Goal: Information Seeking & Learning: Learn about a topic

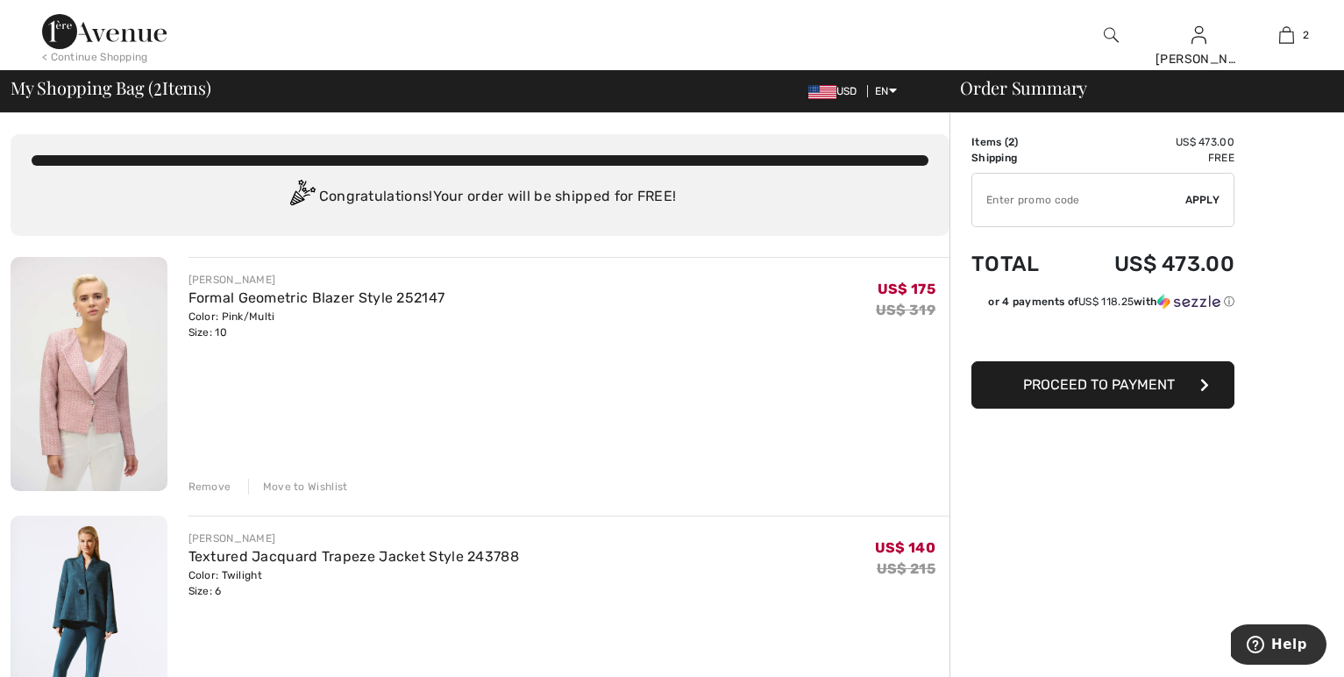
click at [1108, 35] on img at bounding box center [1111, 35] width 15 height 21
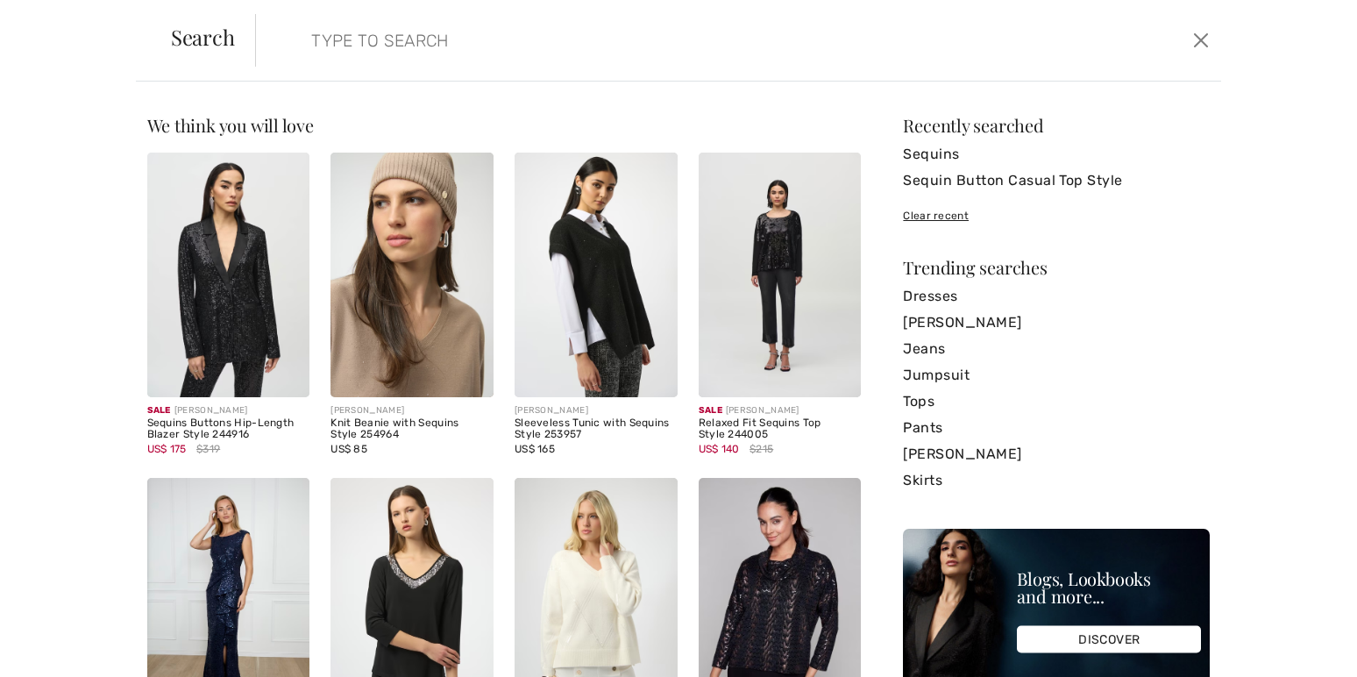
paste input "Frank Lyman Blue Open Front Bolero Style"
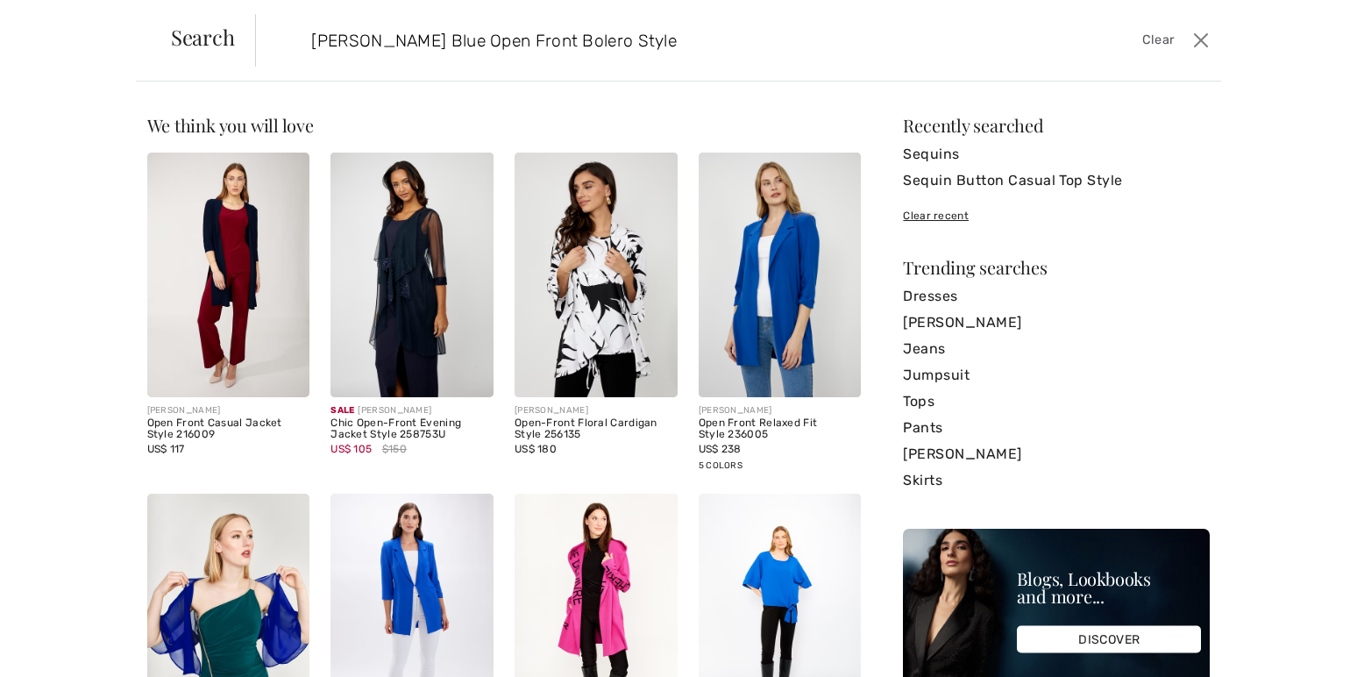
type input "Frank Lyman Blue Open Front Bolero Style"
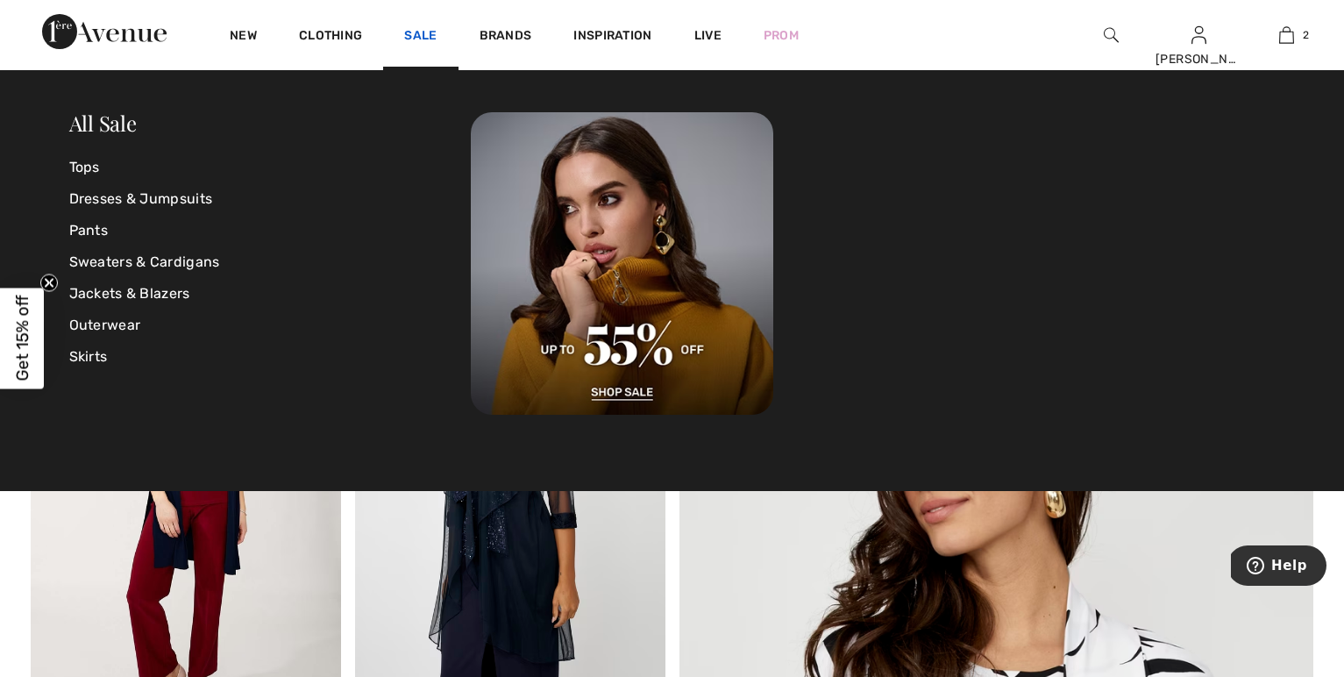
scroll to position [4, 0]
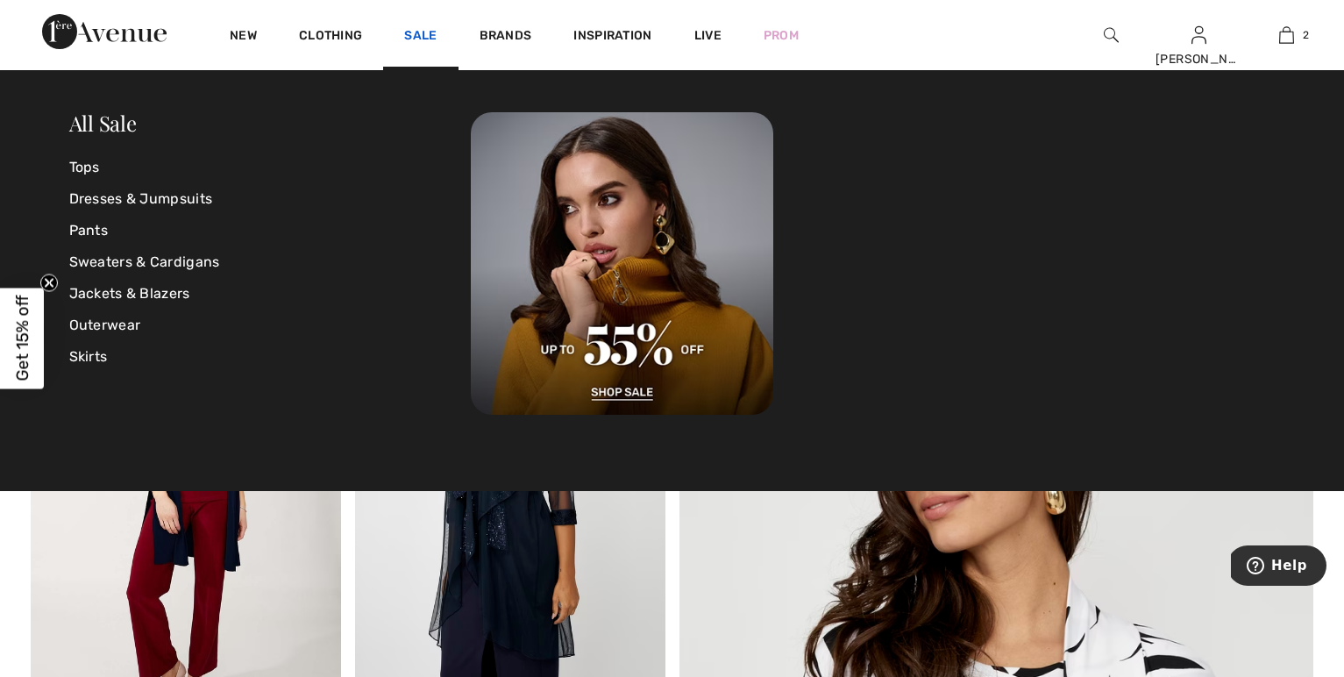
click at [437, 34] on link "Sale" at bounding box center [420, 37] width 32 height 18
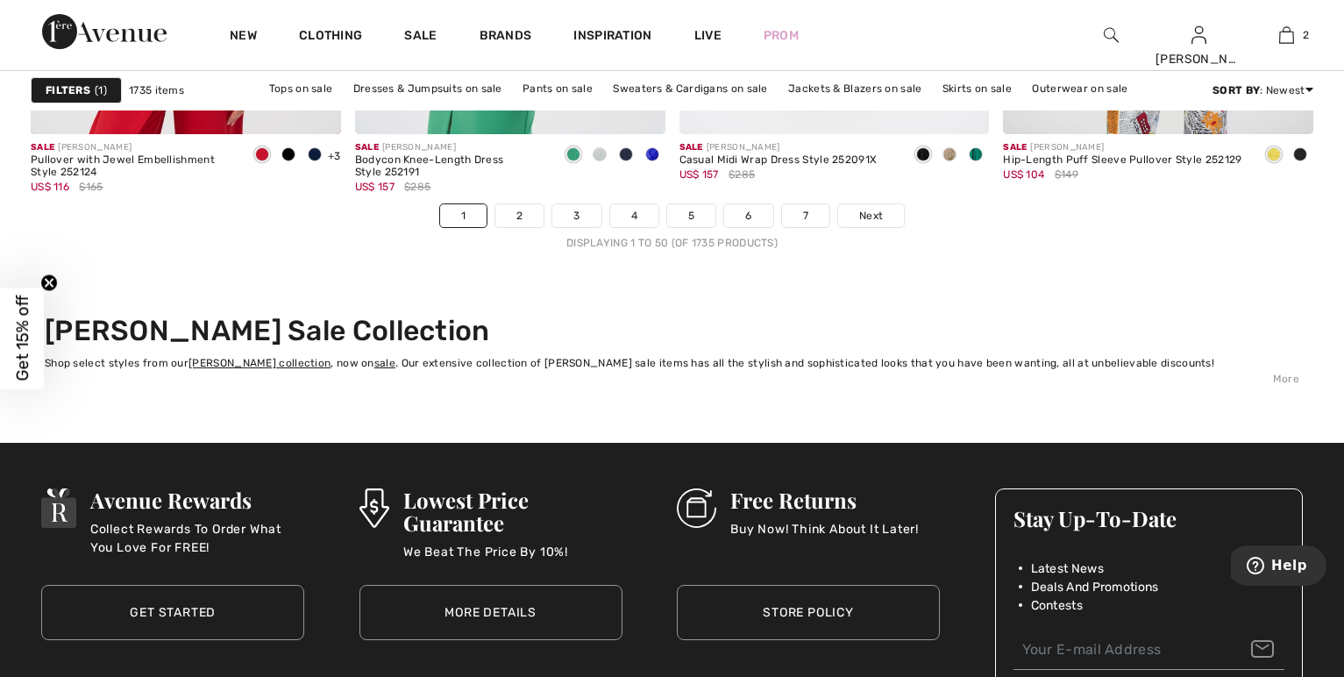
scroll to position [8381, 0]
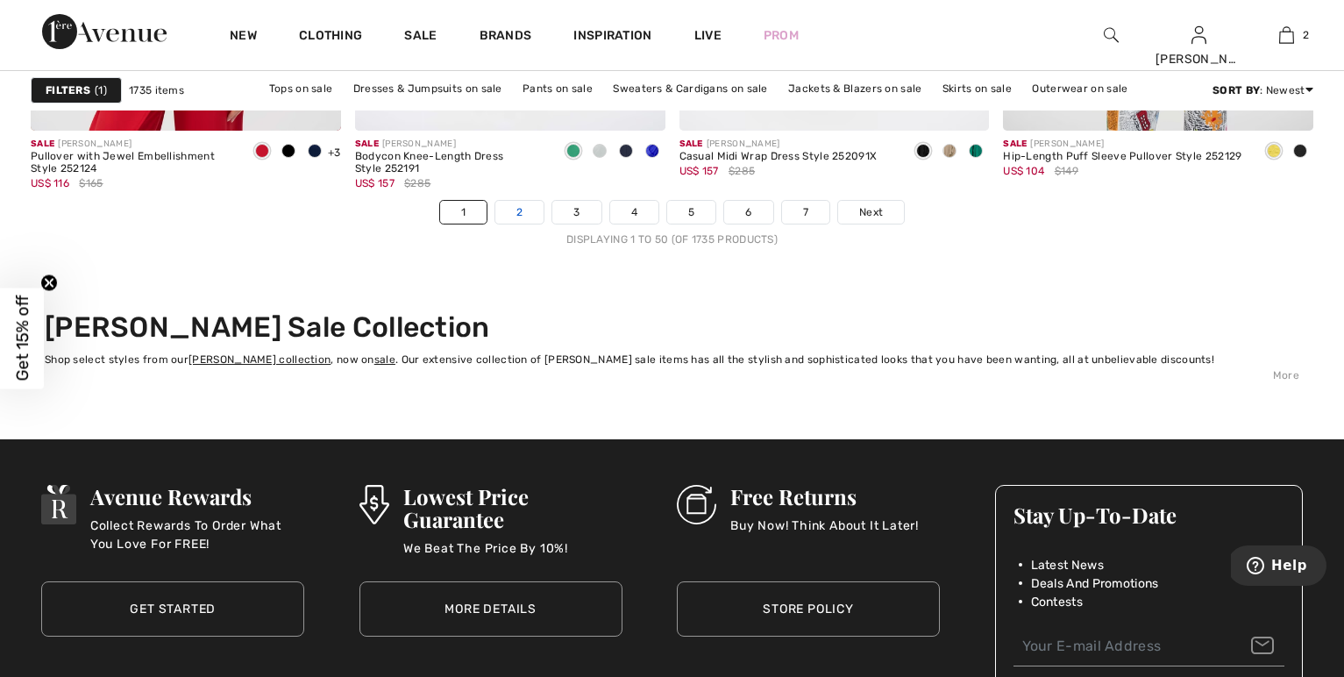
click at [495, 224] on link "2" at bounding box center [519, 212] width 48 height 23
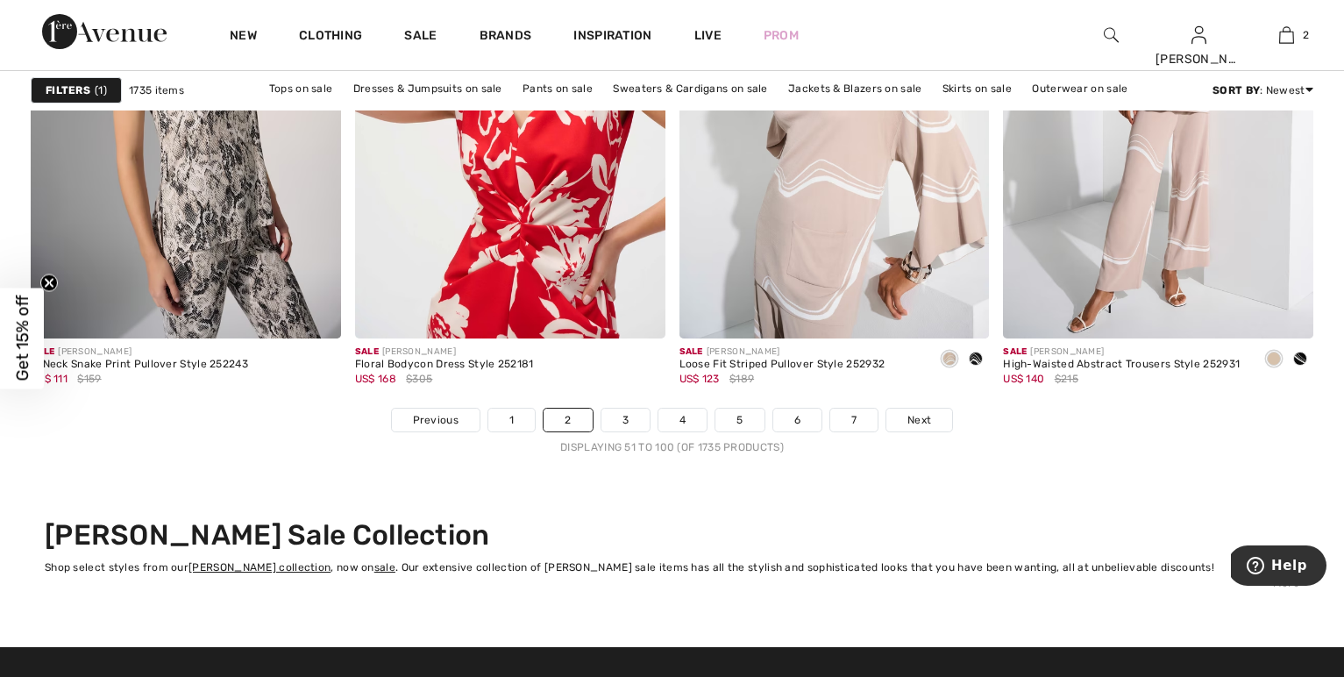
scroll to position [8174, 0]
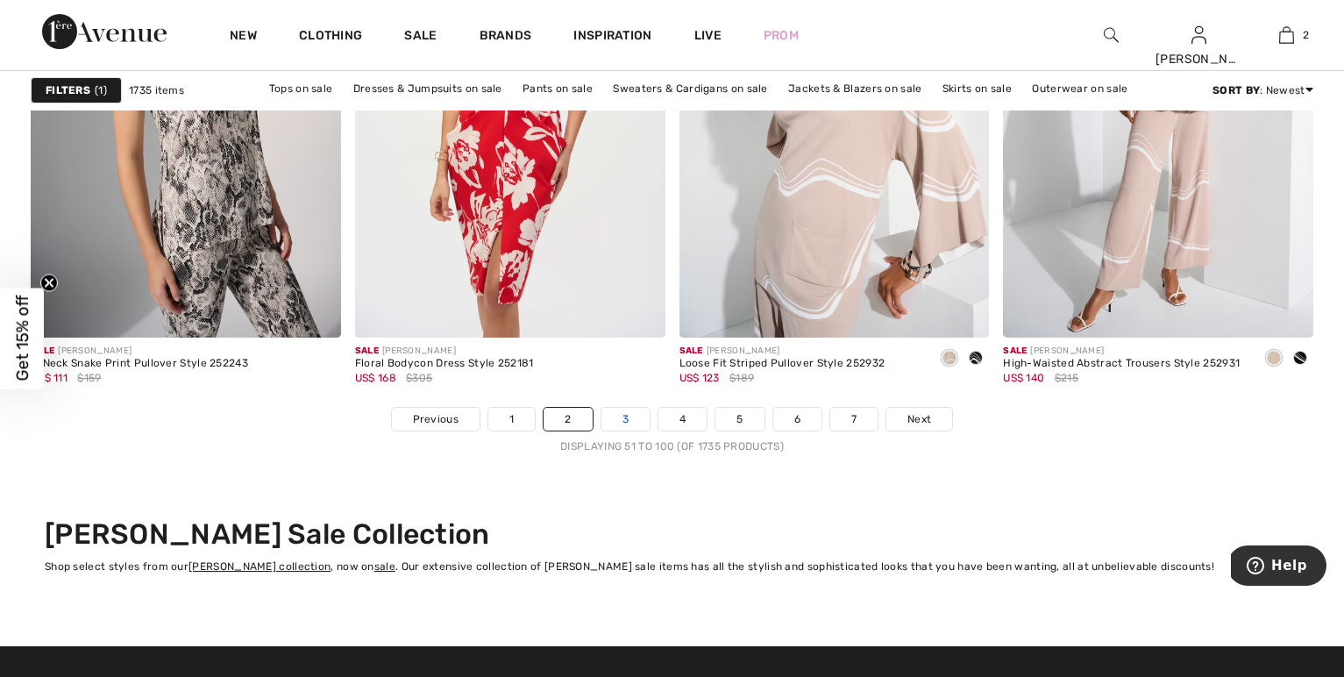
click at [613, 431] on link "3" at bounding box center [626, 419] width 48 height 23
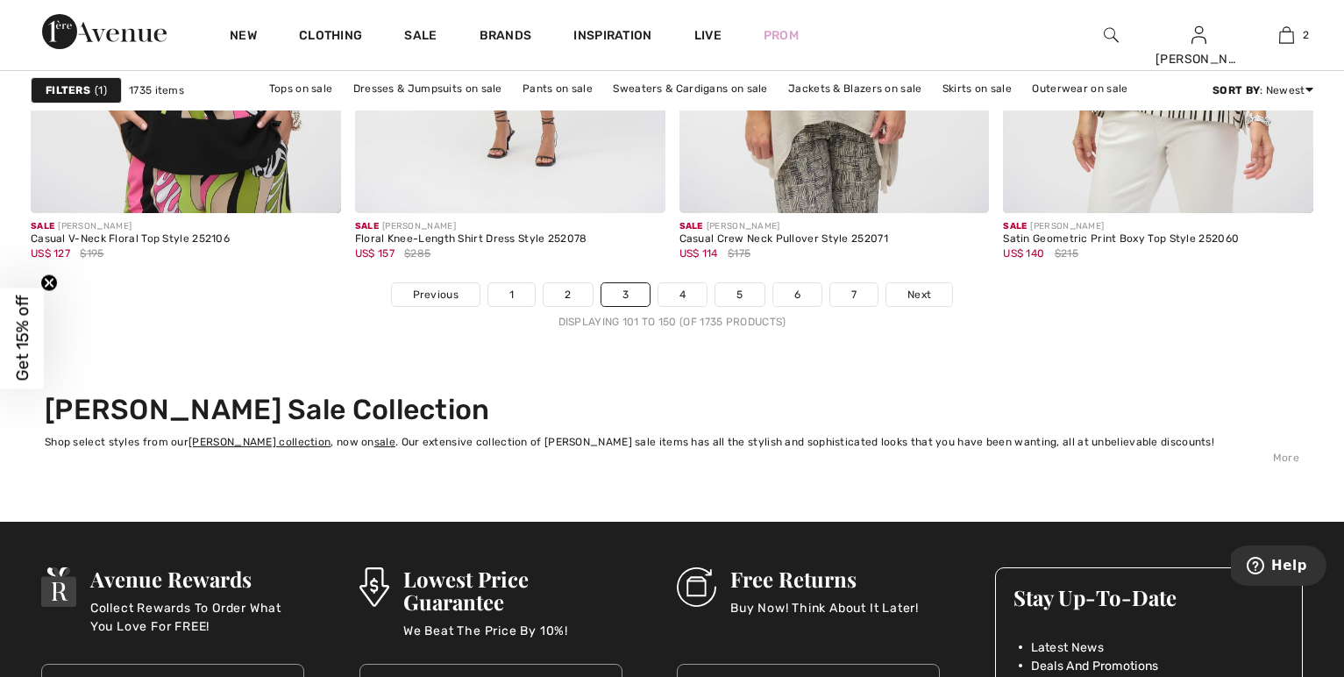
scroll to position [8294, 0]
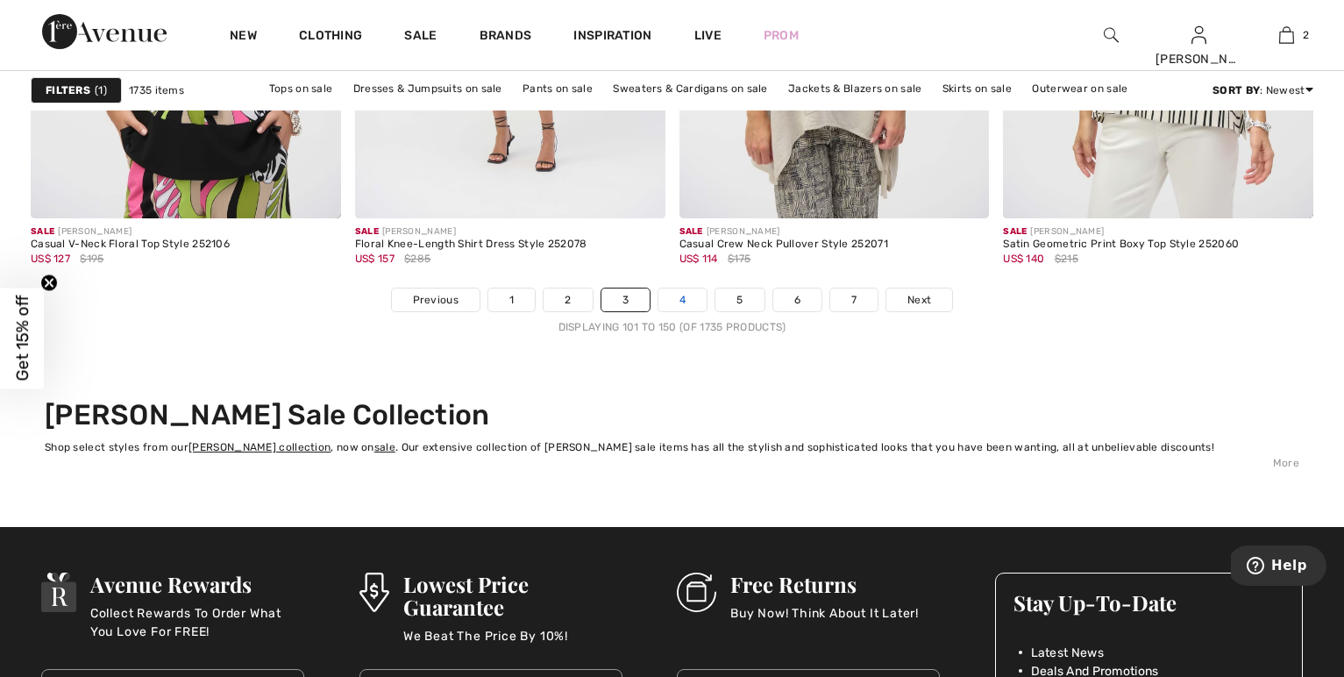
click at [687, 311] on link "4" at bounding box center [683, 299] width 48 height 23
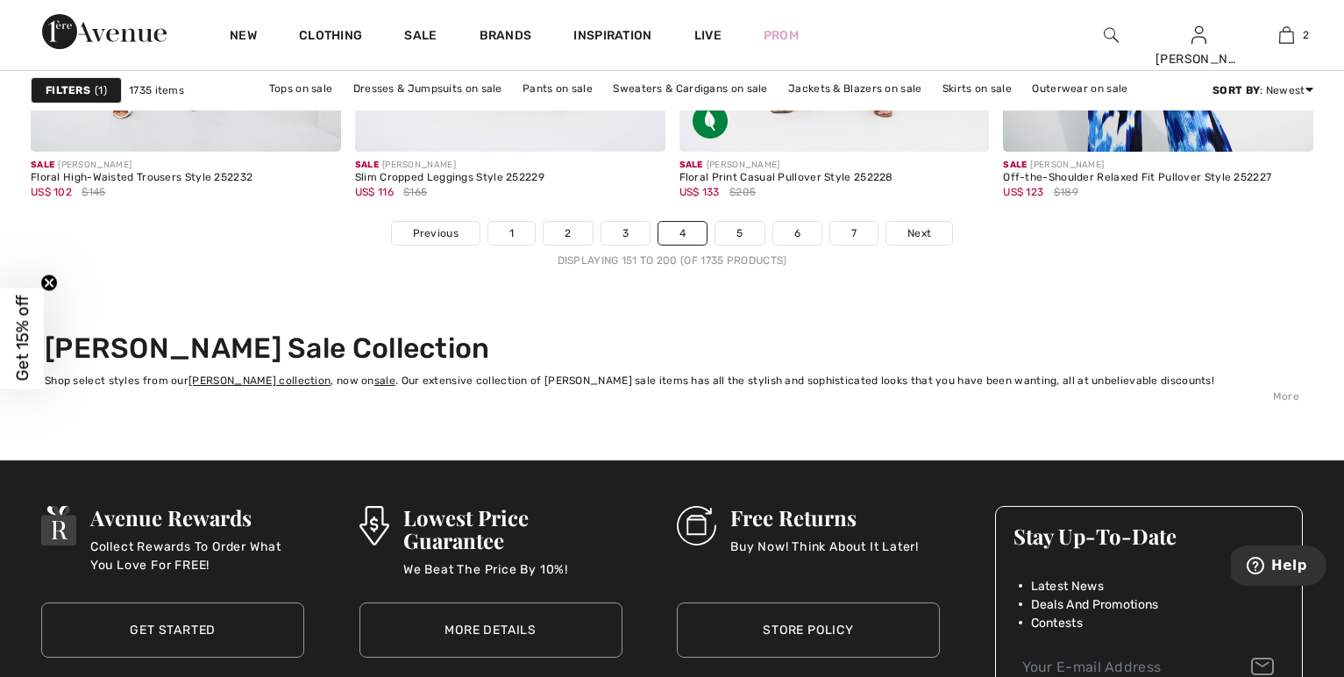
scroll to position [8323, 0]
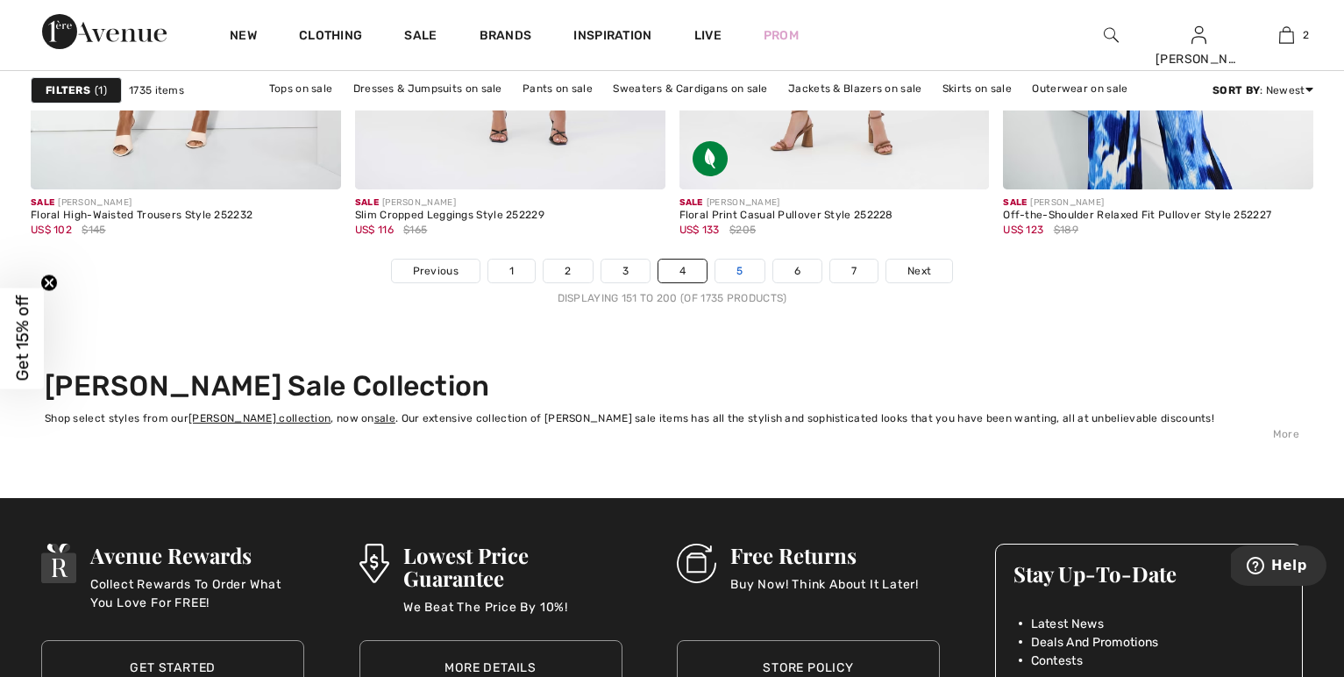
click at [759, 282] on link "5" at bounding box center [740, 271] width 48 height 23
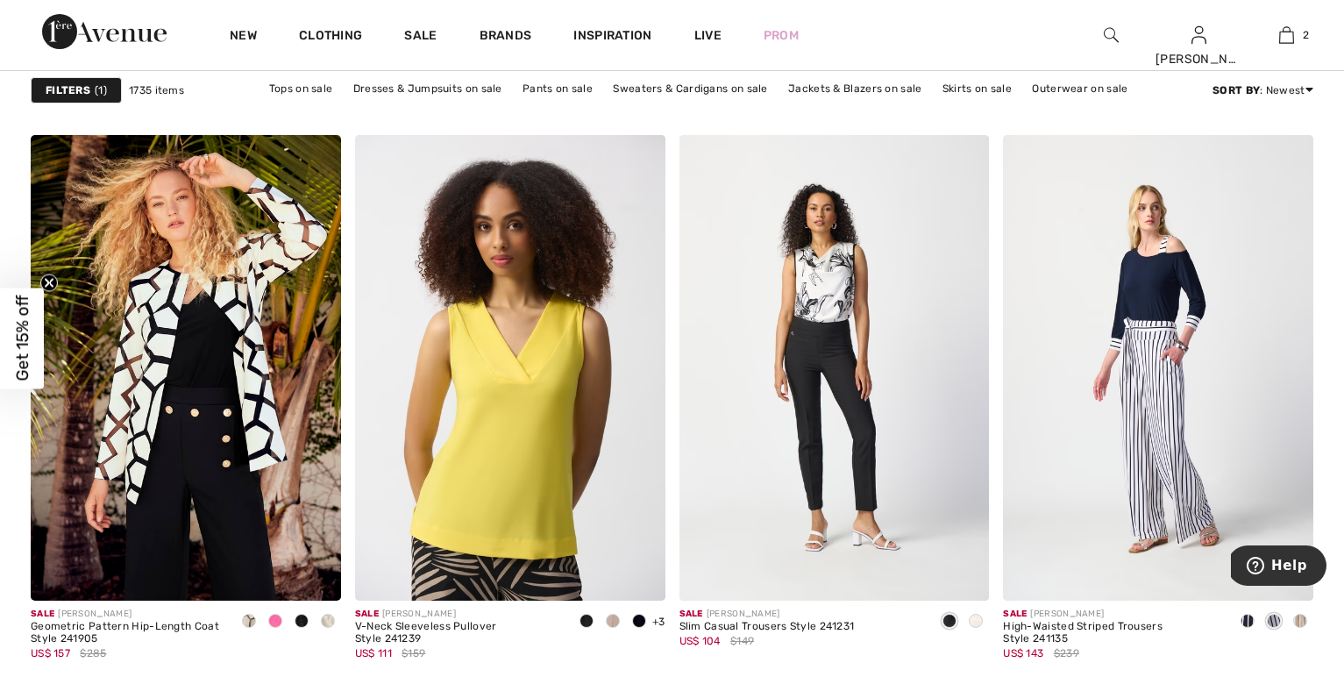
scroll to position [6819, 0]
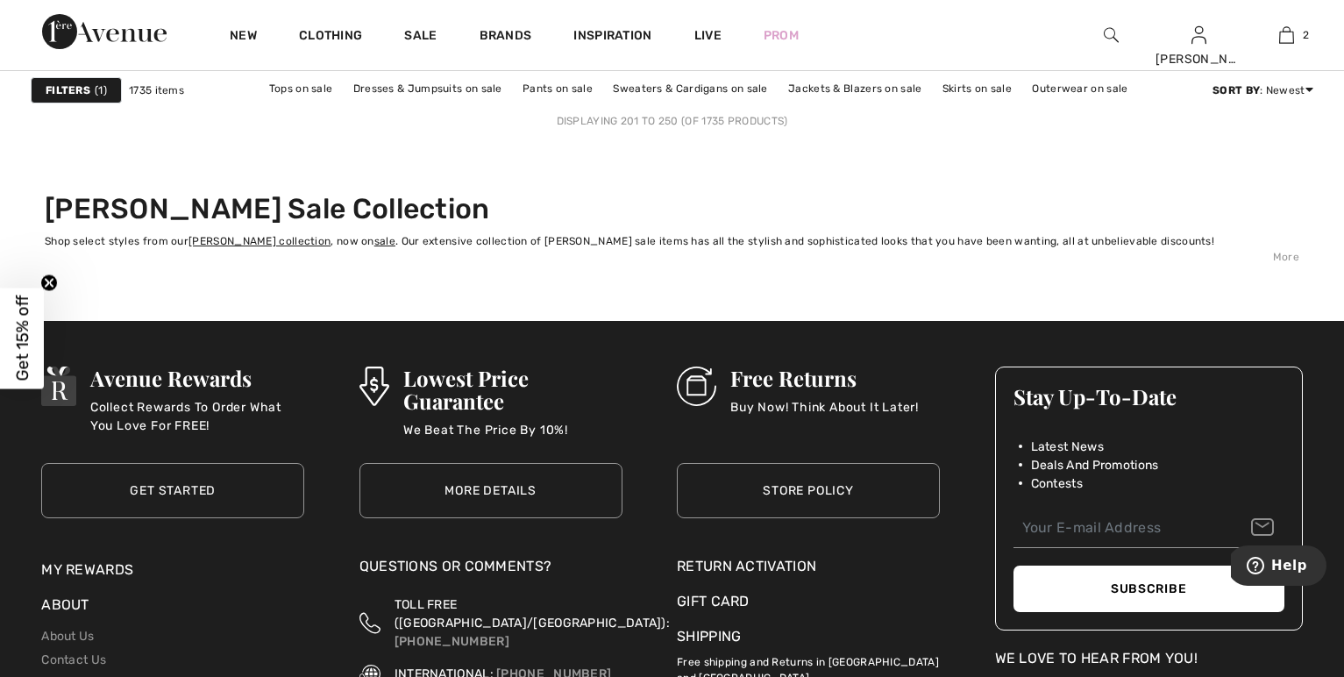
click at [757, 105] on link "6" at bounding box center [740, 93] width 48 height 23
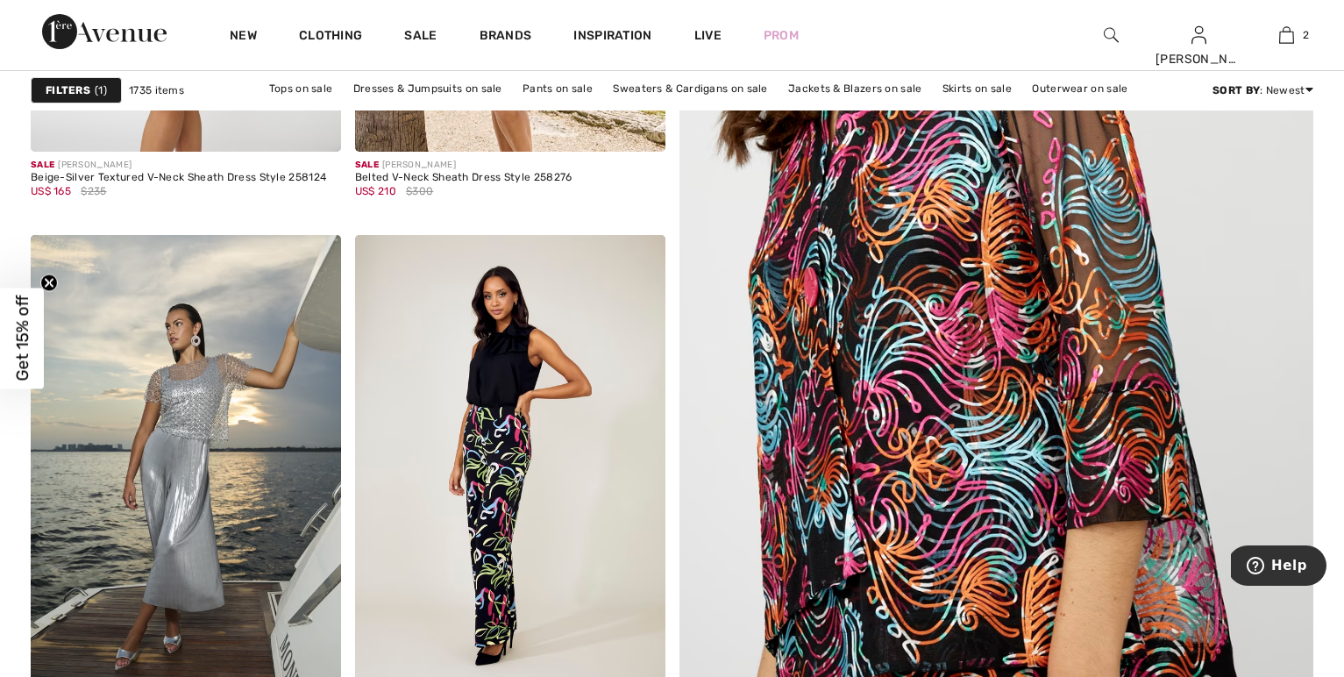
scroll to position [598, 0]
